Goal: Task Accomplishment & Management: Manage account settings

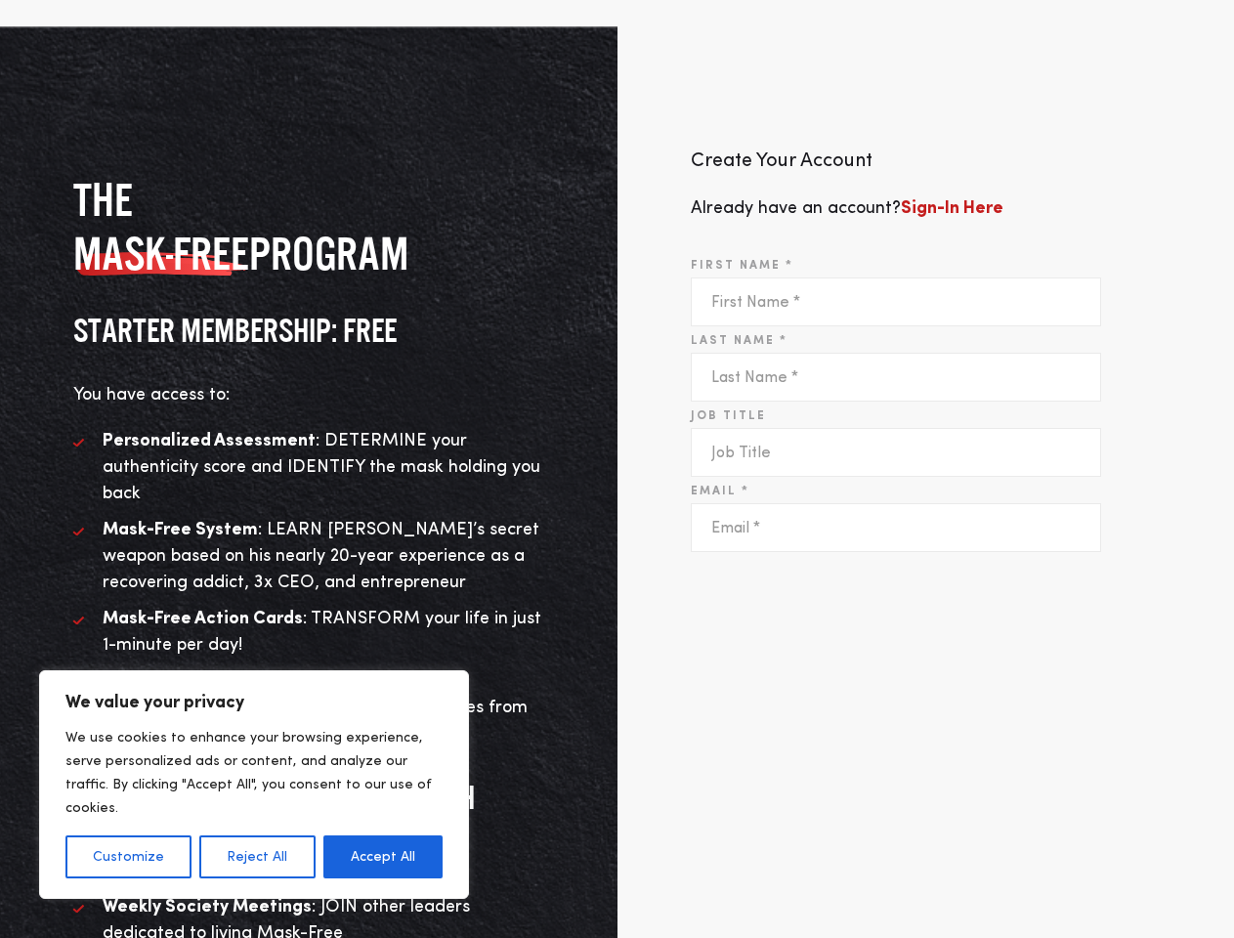
click at [618, 469] on div "Create Your Account Already have an account? Sign-In Here First Name * Last Nam…" at bounding box center [927, 640] width 618 height 1281
click at [128, 857] on button "Customize" at bounding box center [128, 857] width 126 height 43
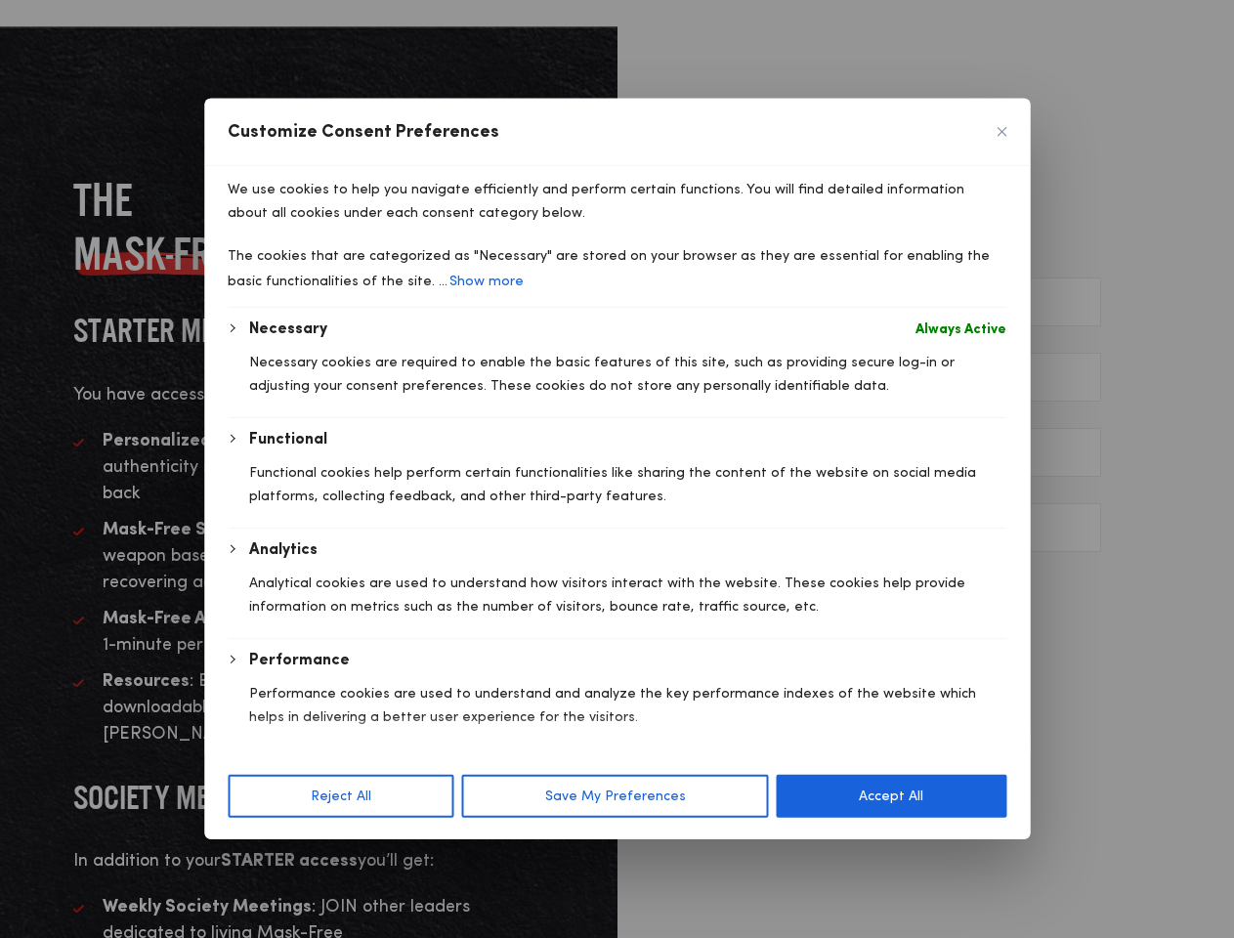
click at [256, 857] on div at bounding box center [617, 469] width 1234 height 938
click at [383, 225] on p "We use cookies to help you navigate efficiently and perform certain functions. …" at bounding box center [617, 201] width 779 height 47
click at [895, 808] on div "Customize Consent Preferences We use cookies to help you navigate efficiently a…" at bounding box center [617, 469] width 826 height 741
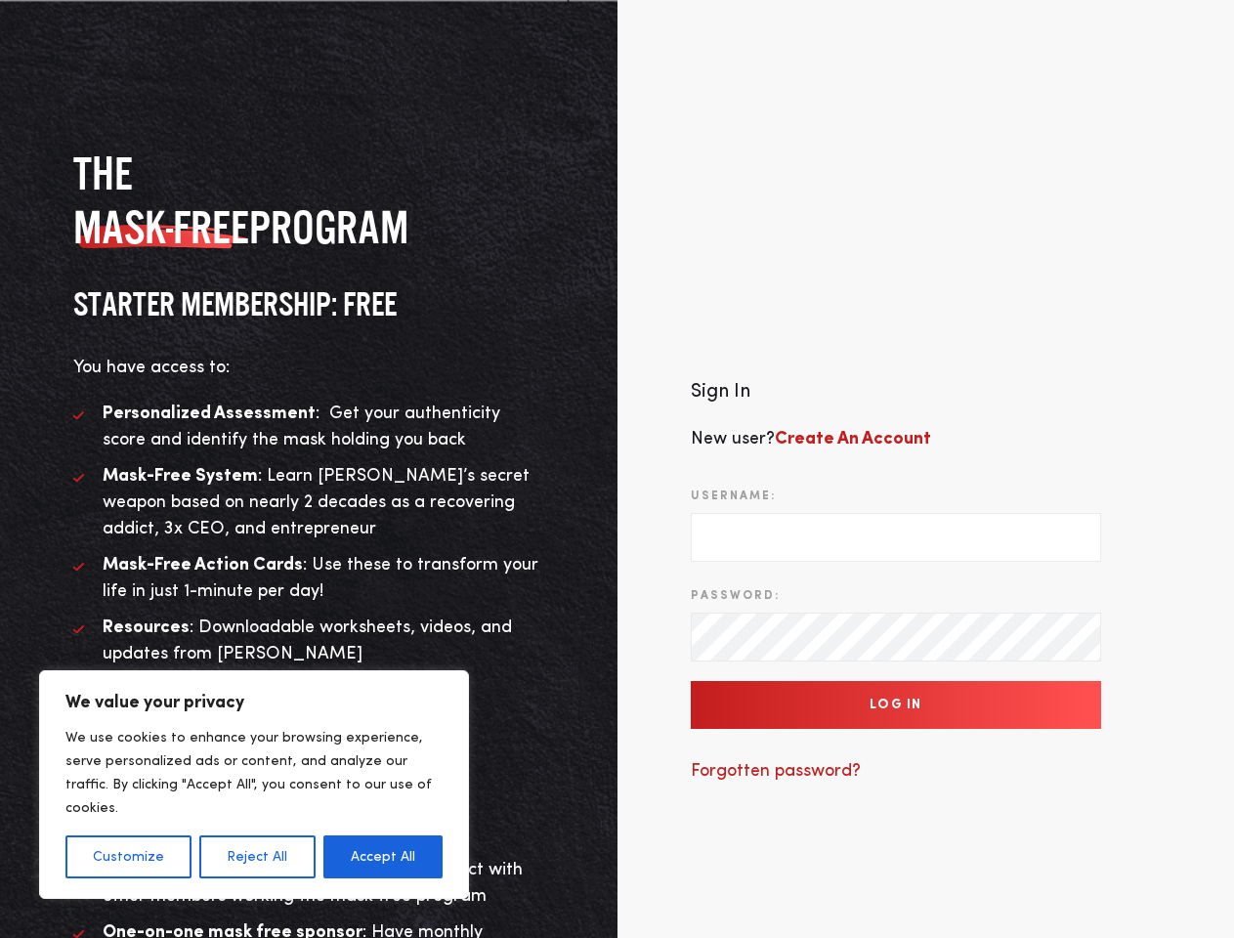
click at [618, 469] on div "Sign In New user? Create An Account Username: Password: Log In Forgotten passwo…" at bounding box center [927, 591] width 618 height 720
click at [128, 857] on button "Customize" at bounding box center [128, 857] width 126 height 43
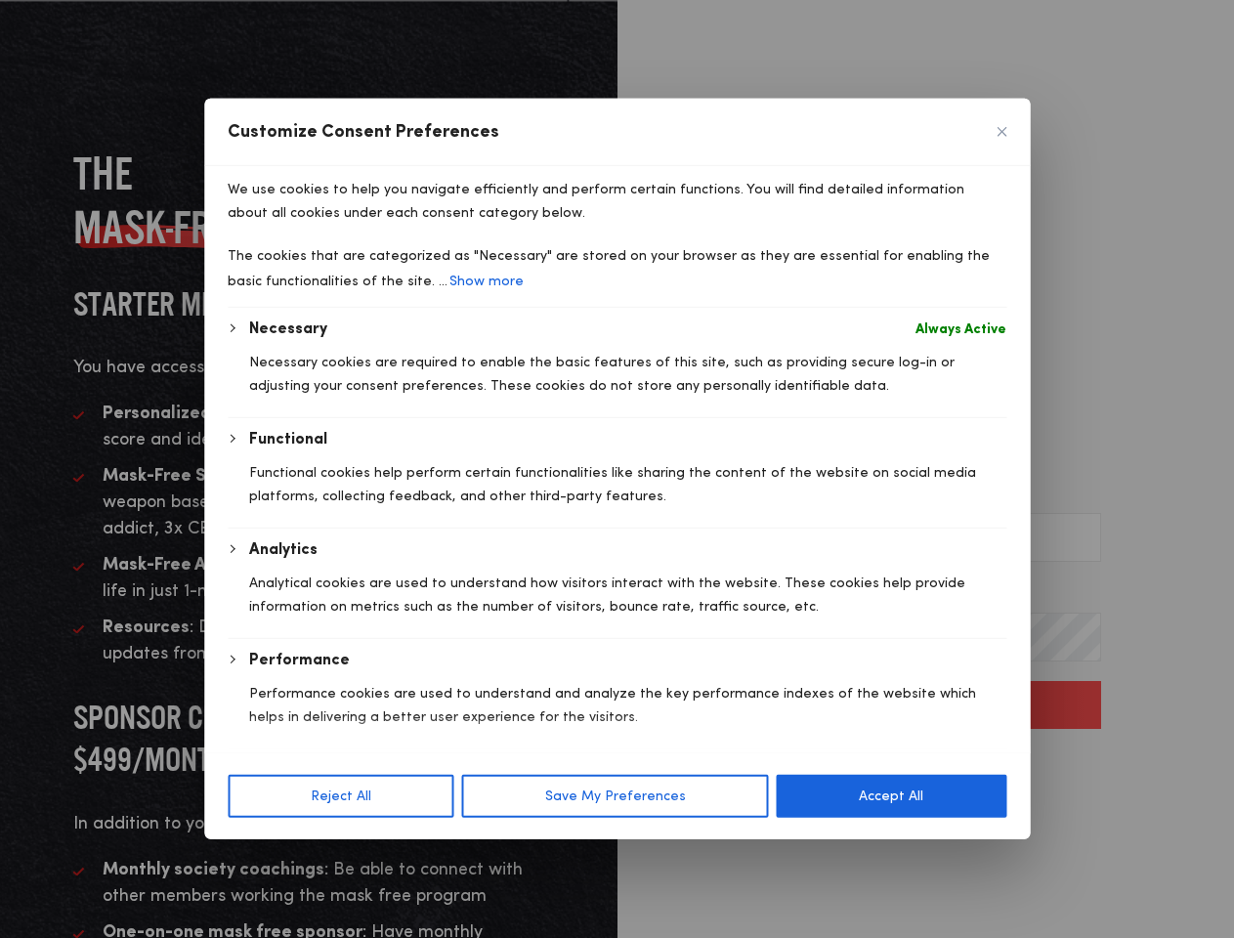
click at [256, 857] on div at bounding box center [617, 469] width 1234 height 938
click at [383, 398] on p "Necessary cookies are required to enable the basic features of this site, such …" at bounding box center [627, 374] width 757 height 47
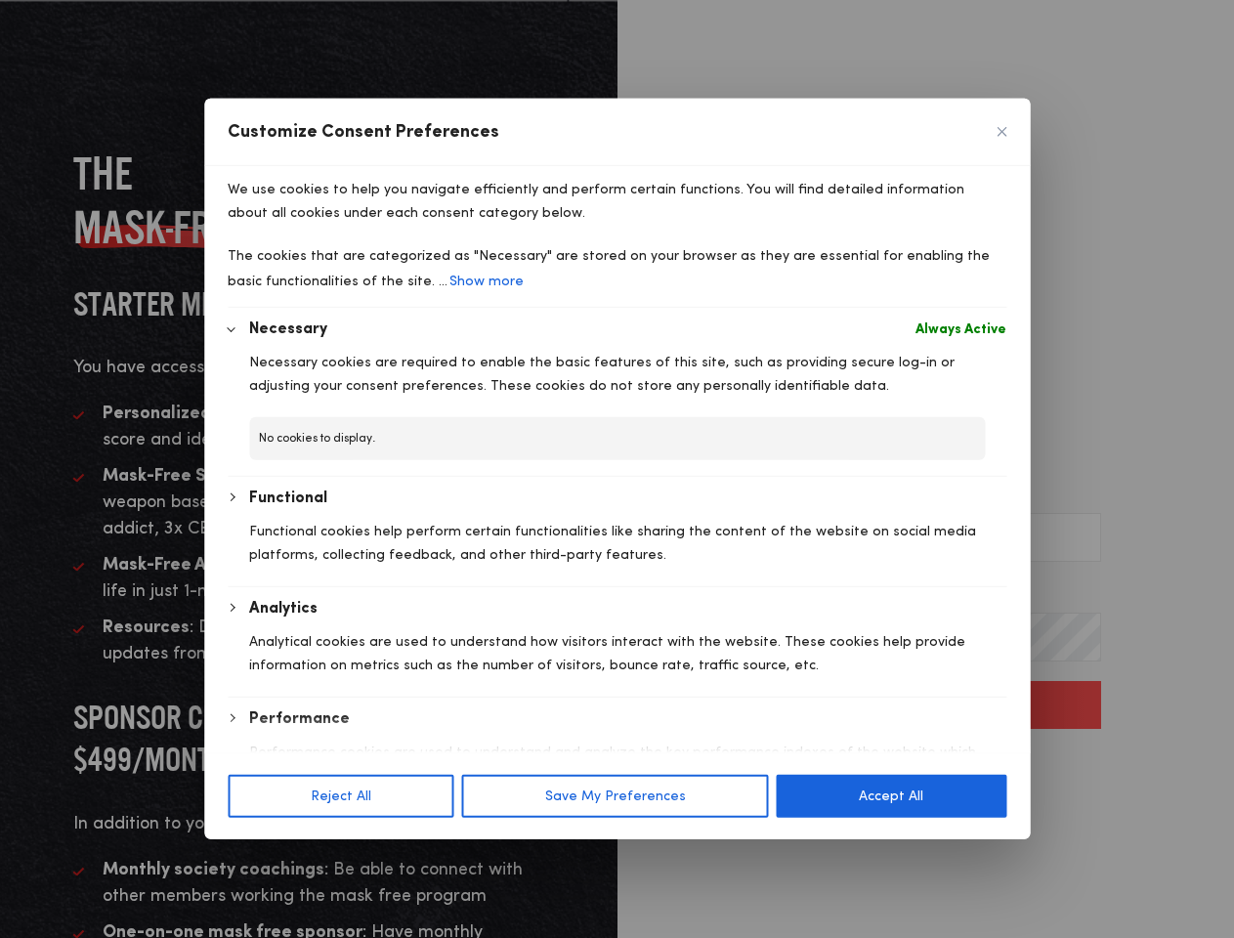
click at [896, 706] on div "Necessary Always Active Necessary cookies are required to enable the basic feat…" at bounding box center [617, 618] width 779 height 600
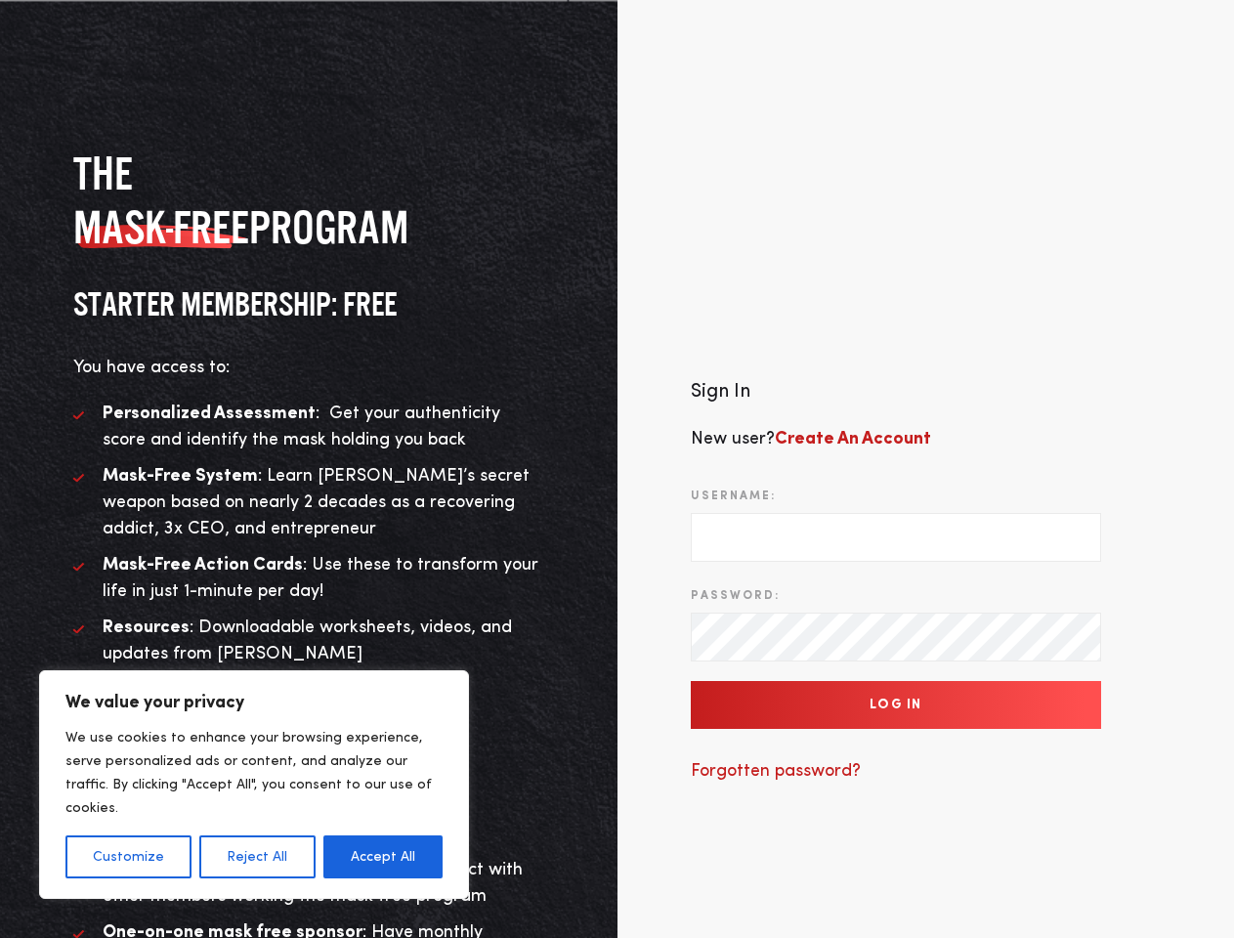
click at [618, 469] on div "Sign In New user? Create An Account Username: Password: Log In Forgotten passwo…" at bounding box center [927, 591] width 618 height 720
click at [128, 857] on button "Customize" at bounding box center [128, 857] width 126 height 43
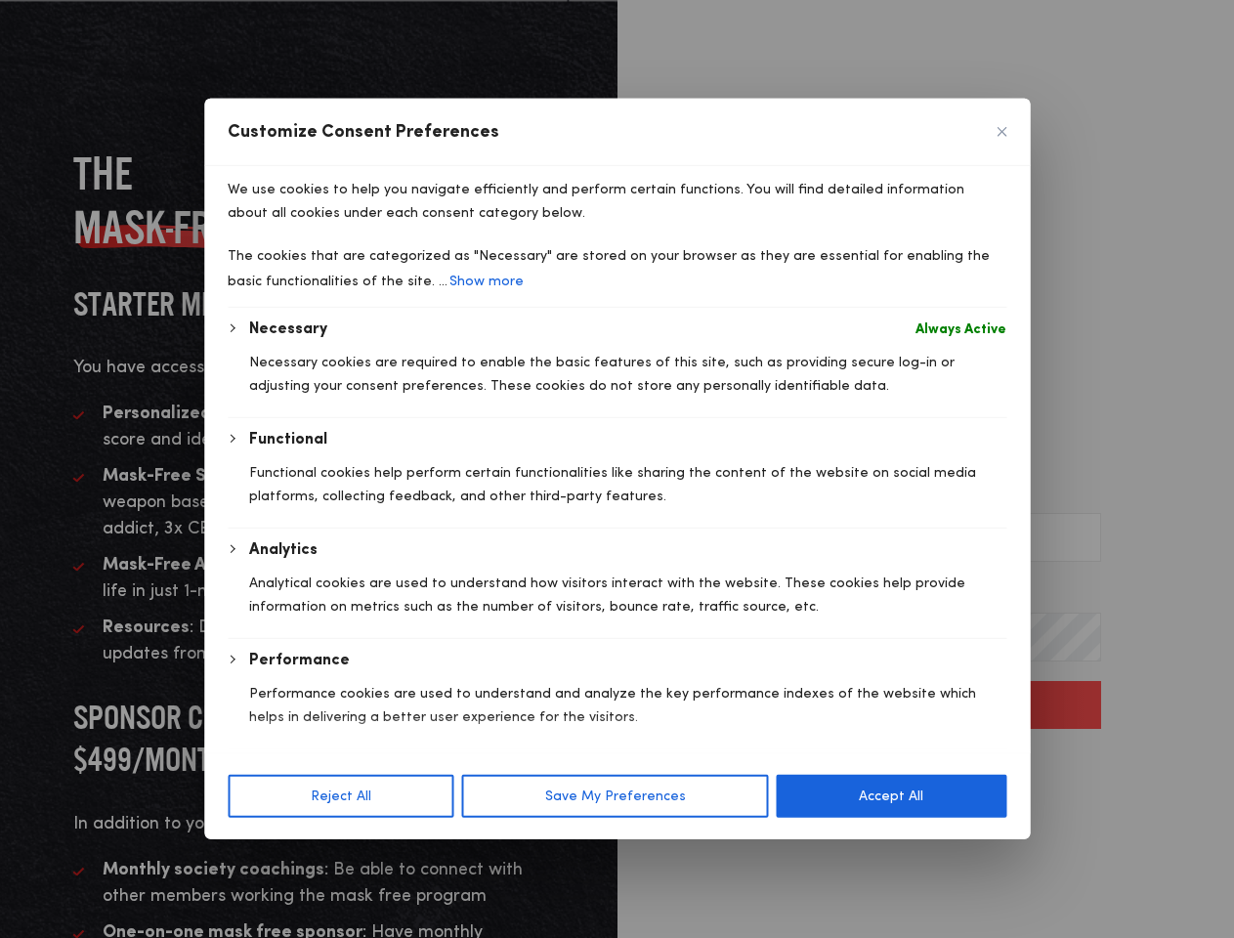
click at [256, 840] on div "Customize Consent Preferences We use cookies to help you navigate efficiently a…" at bounding box center [617, 469] width 826 height 741
click at [383, 308] on div "We use cookies to help you navigate efficiently and perform certain functions. …" at bounding box center [617, 237] width 779 height 142
click at [896, 706] on div "Necessary Always Active Necessary cookies are required to enable the basic feat…" at bounding box center [617, 588] width 779 height 541
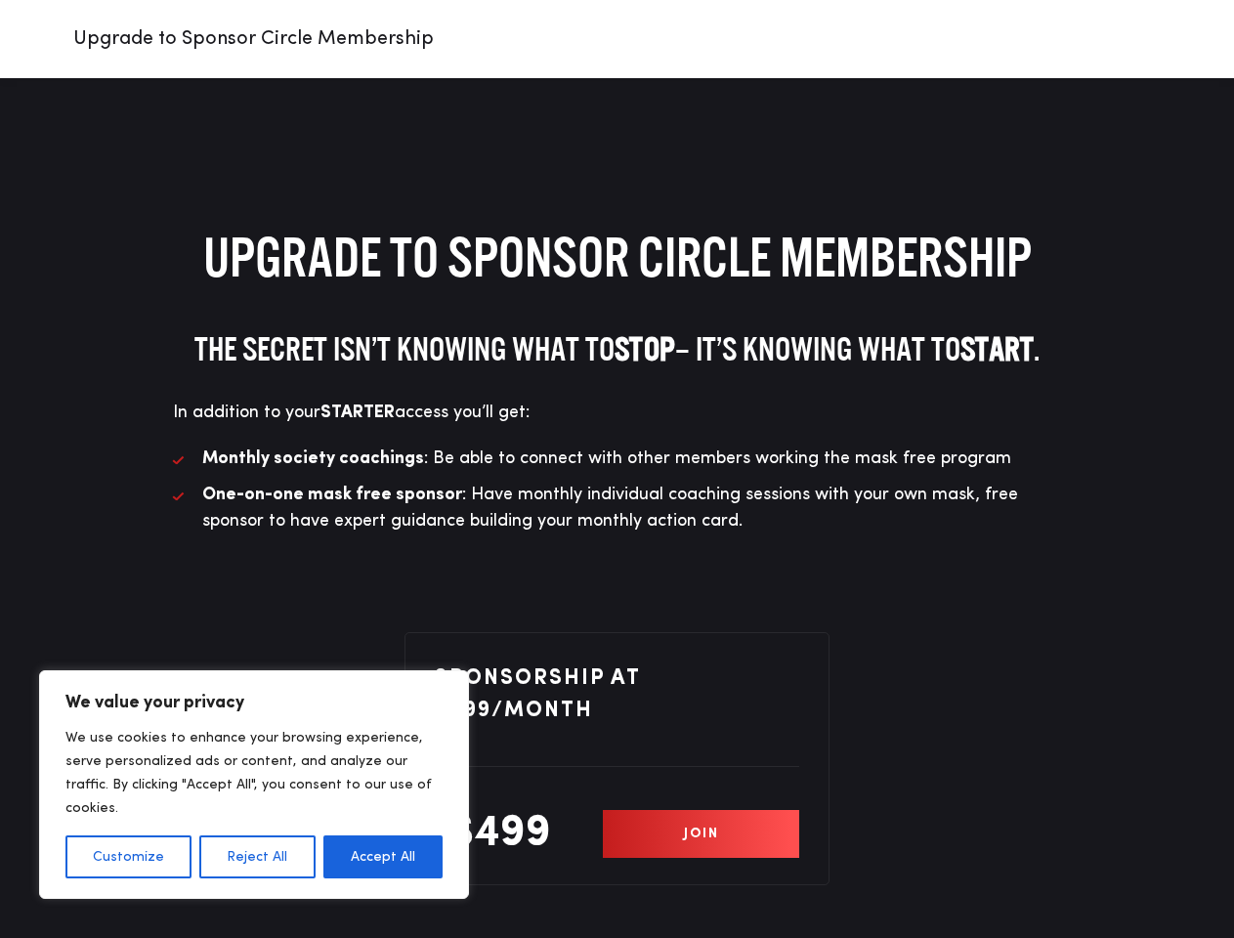
click at [617, 469] on li "Monthly society coachings : Be able to connect with other members working the m…" at bounding box center [617, 459] width 889 height 26
click at [128, 857] on button "Customize" at bounding box center [128, 857] width 126 height 43
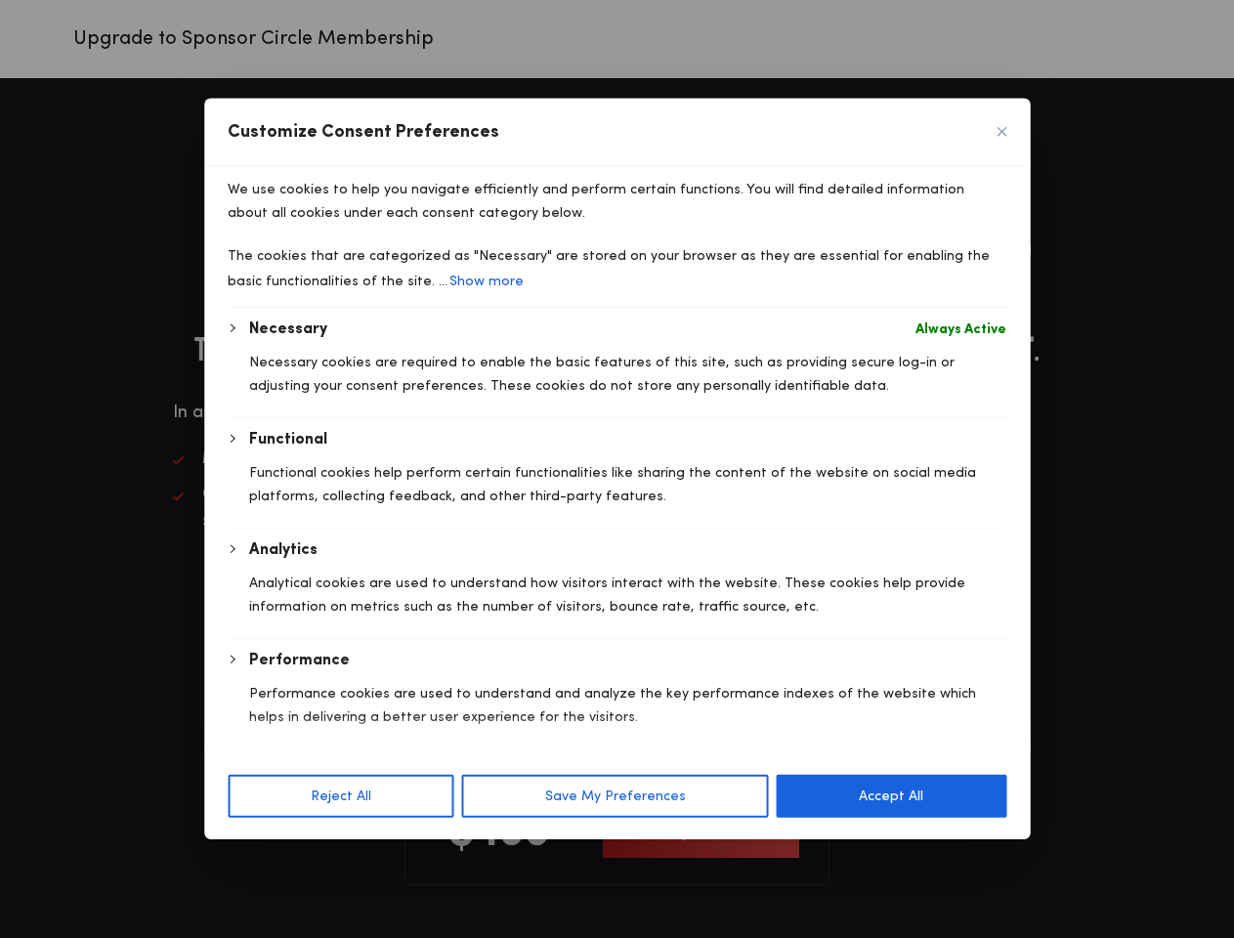
click at [256, 857] on body "We value your privacy We use cookies to enhance your browsing experience, serve…" at bounding box center [617, 584] width 1234 height 1169
click at [383, 753] on div "We use cookies to help you navigate efficiently and perform certain functions. …" at bounding box center [617, 459] width 826 height 586
